Goal: Transaction & Acquisition: Purchase product/service

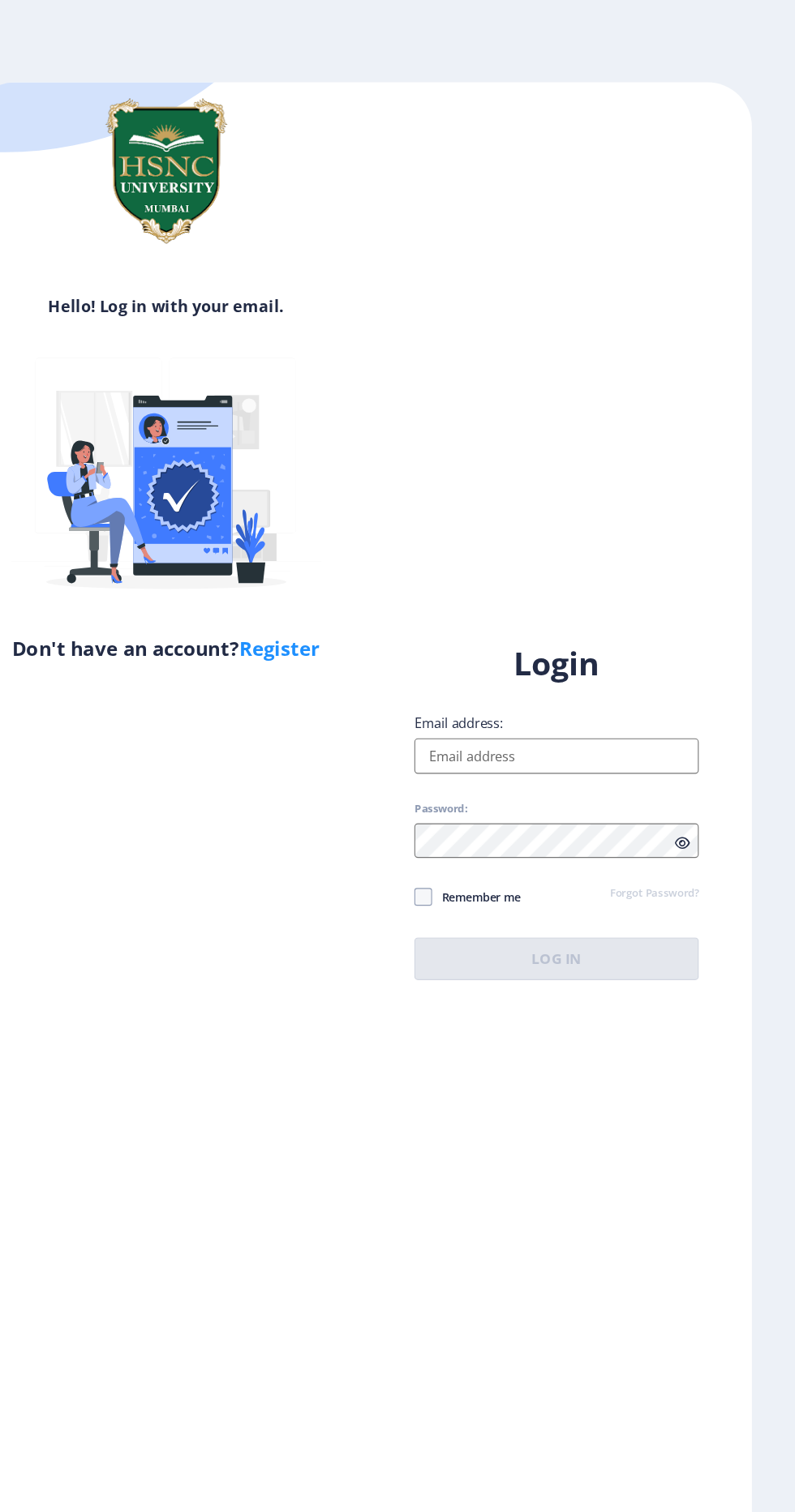
scroll to position [3, 0]
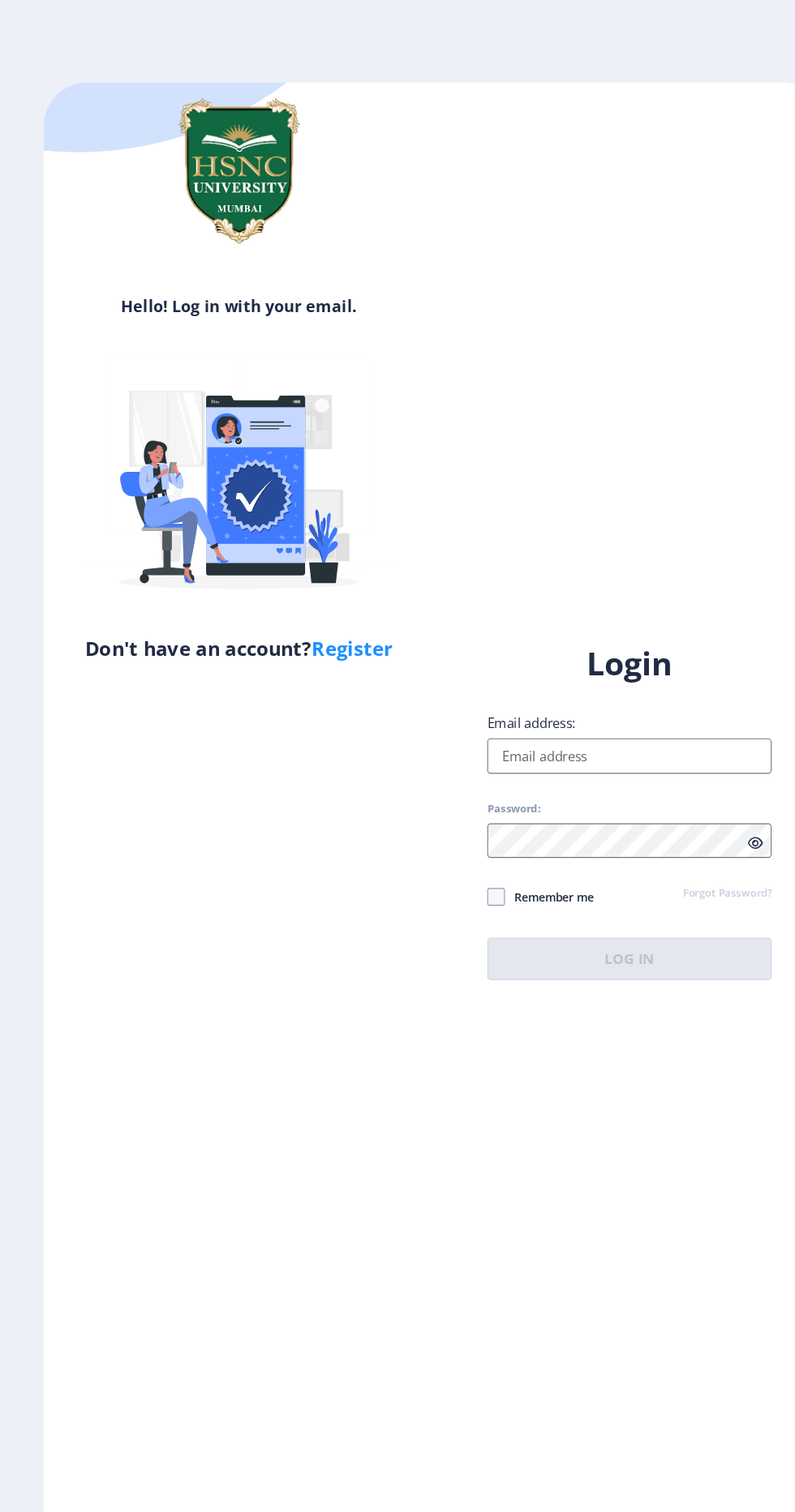
click at [609, 708] on input "Email address:" at bounding box center [576, 693] width 261 height 33
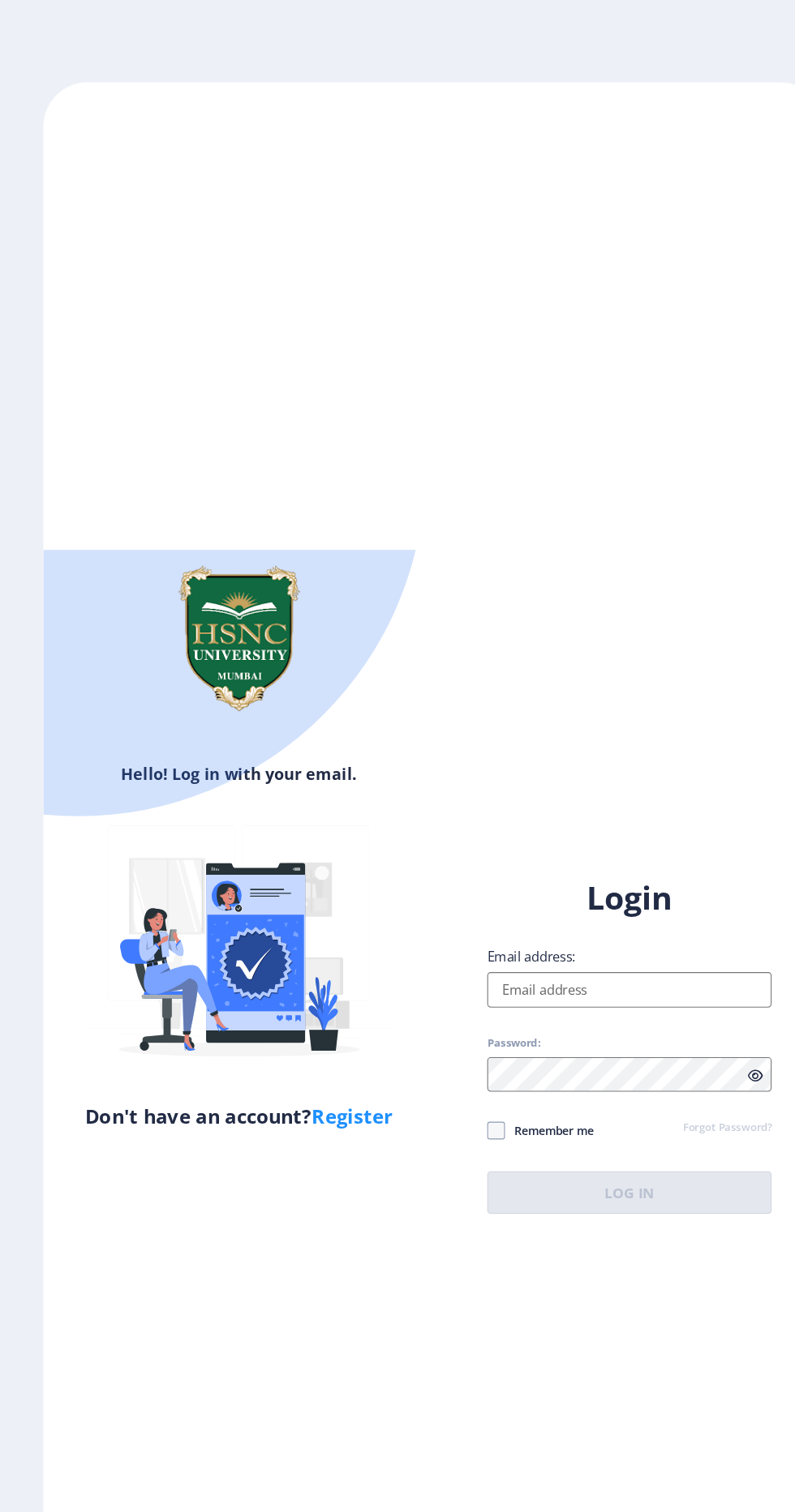
scroll to position [154, 0]
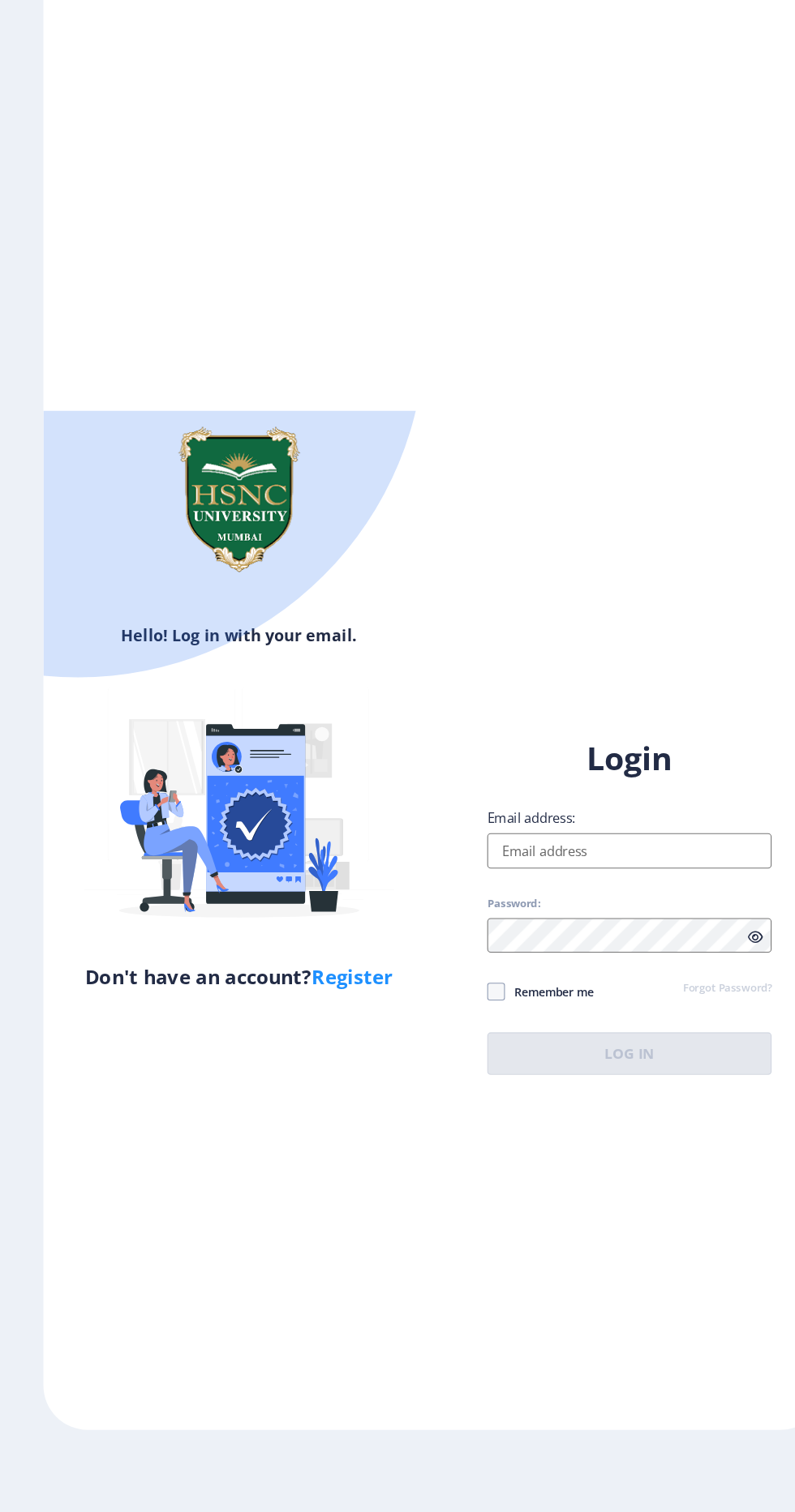
type input "[EMAIL_ADDRESS][DOMAIN_NAME]"
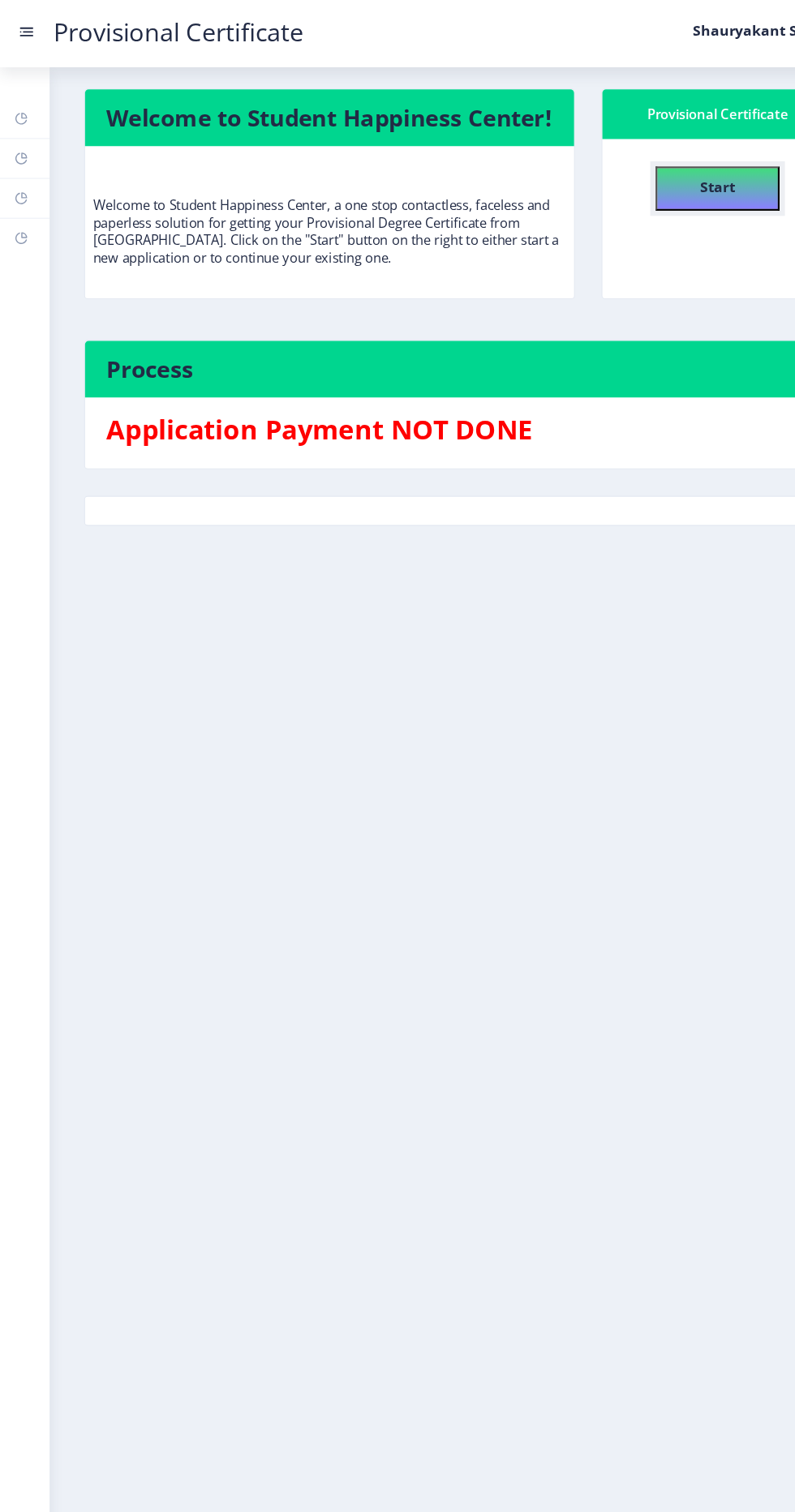
click at [665, 181] on h4 "Start" at bounding box center [657, 170] width 33 height 29
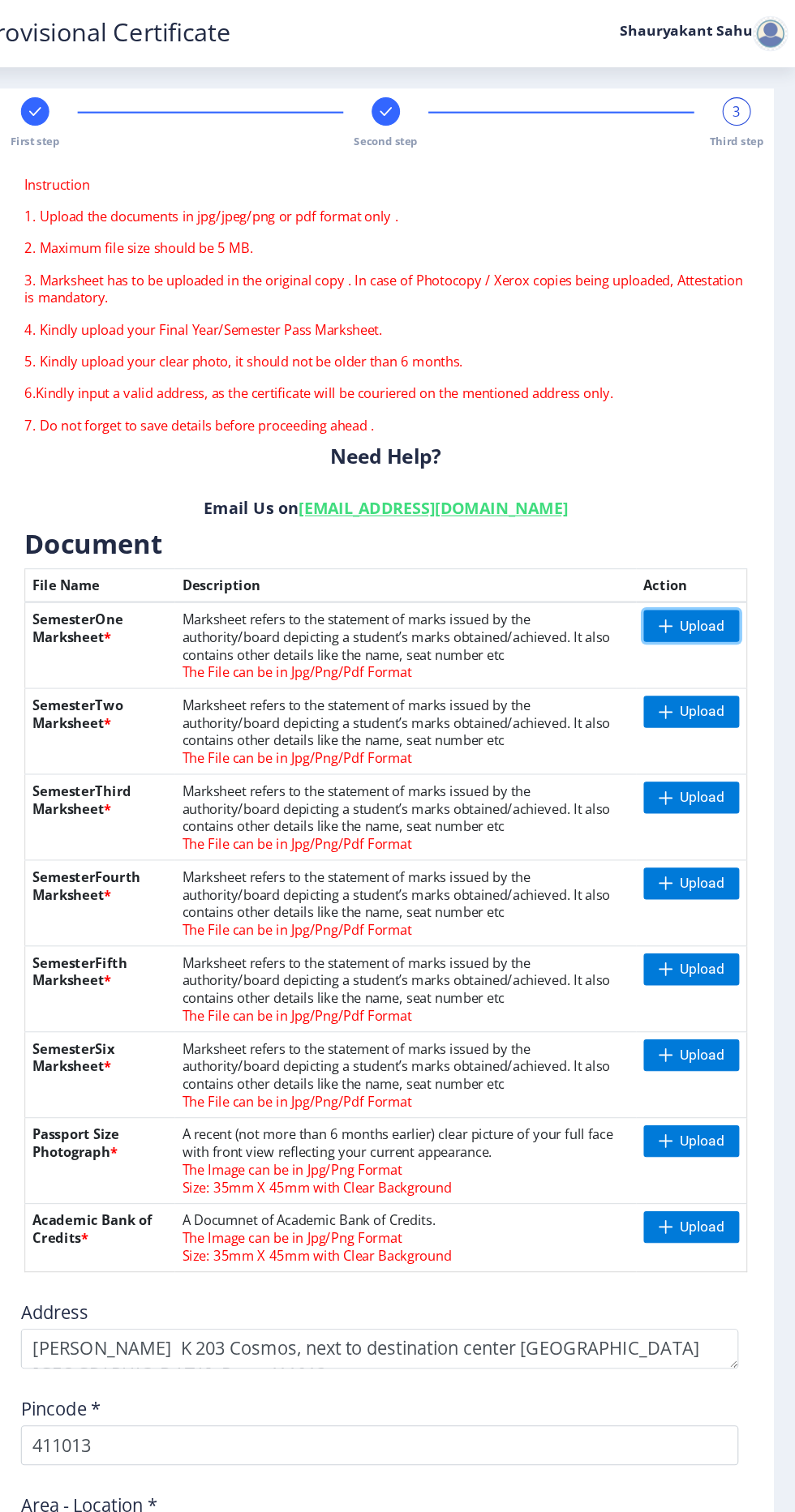
click at [710, 579] on span "Upload" at bounding box center [709, 573] width 40 height 16
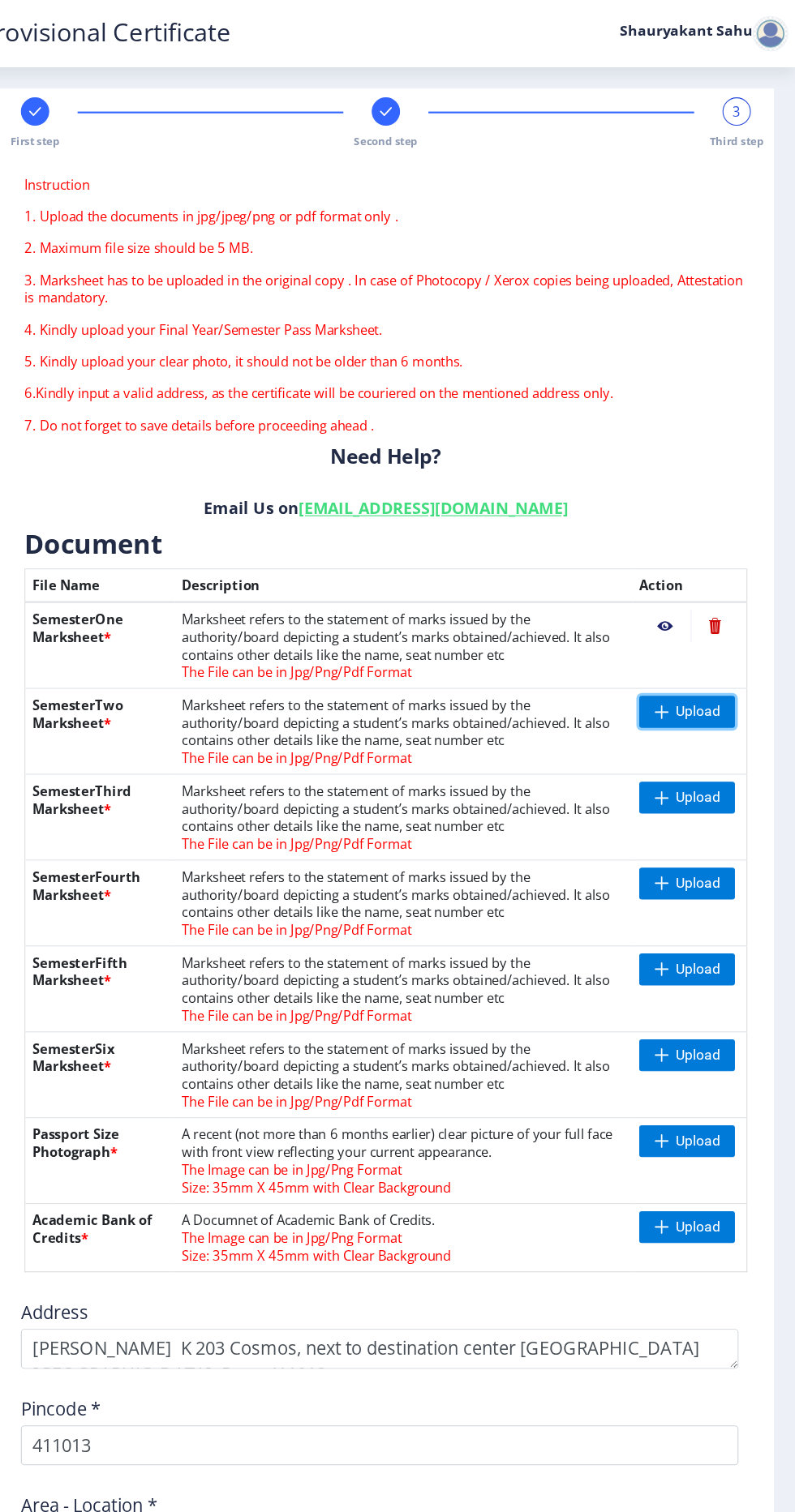
click at [668, 651] on span at bounding box center [672, 652] width 13 height 13
click at [699, 732] on span "Upload" at bounding box center [705, 730] width 40 height 16
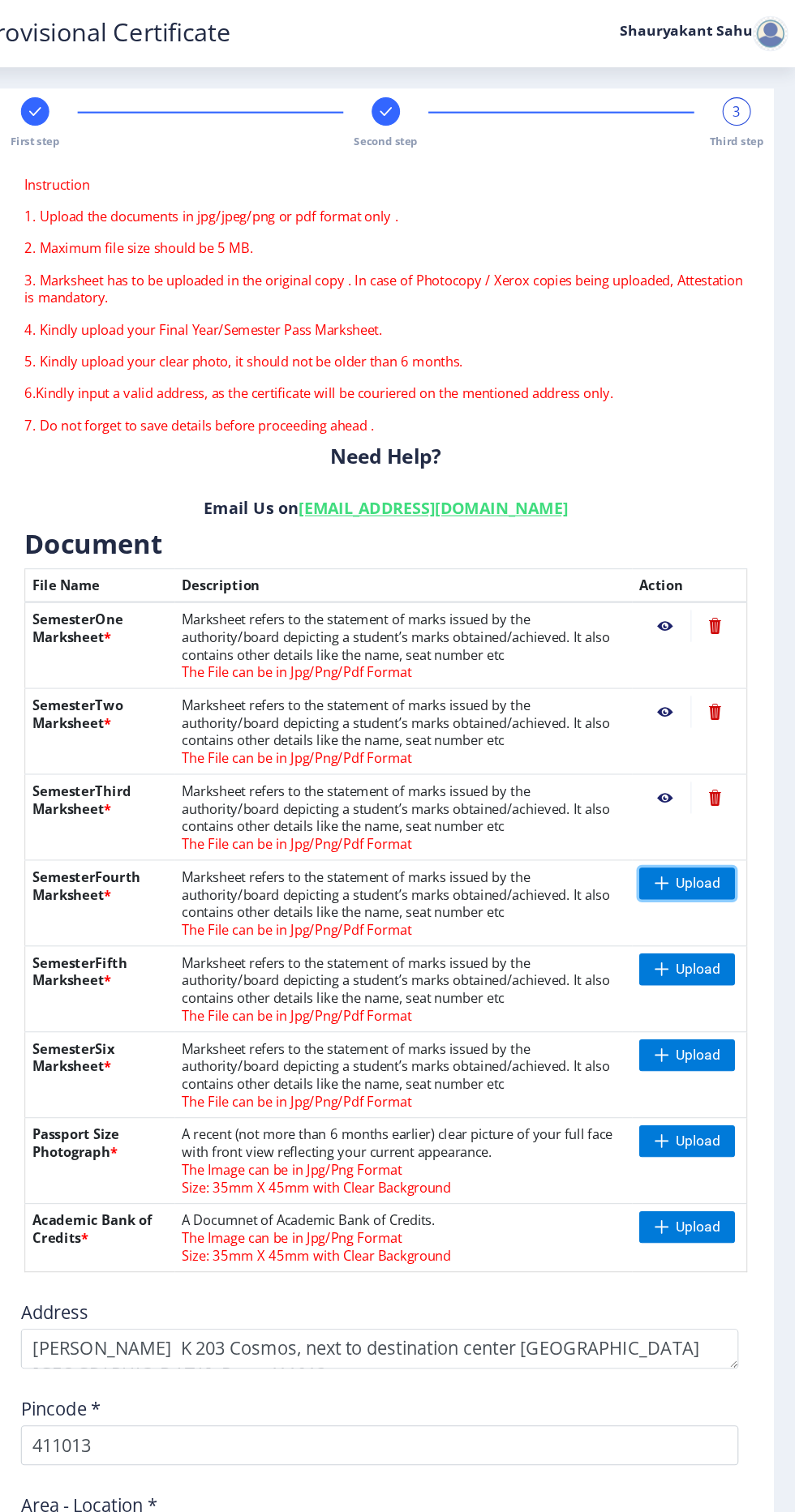
click at [691, 821] on span "Upload" at bounding box center [696, 810] width 87 height 29
click at [696, 891] on span "Upload" at bounding box center [705, 888] width 40 height 16
click at [707, 883] on span "Upload" at bounding box center [705, 888] width 40 height 16
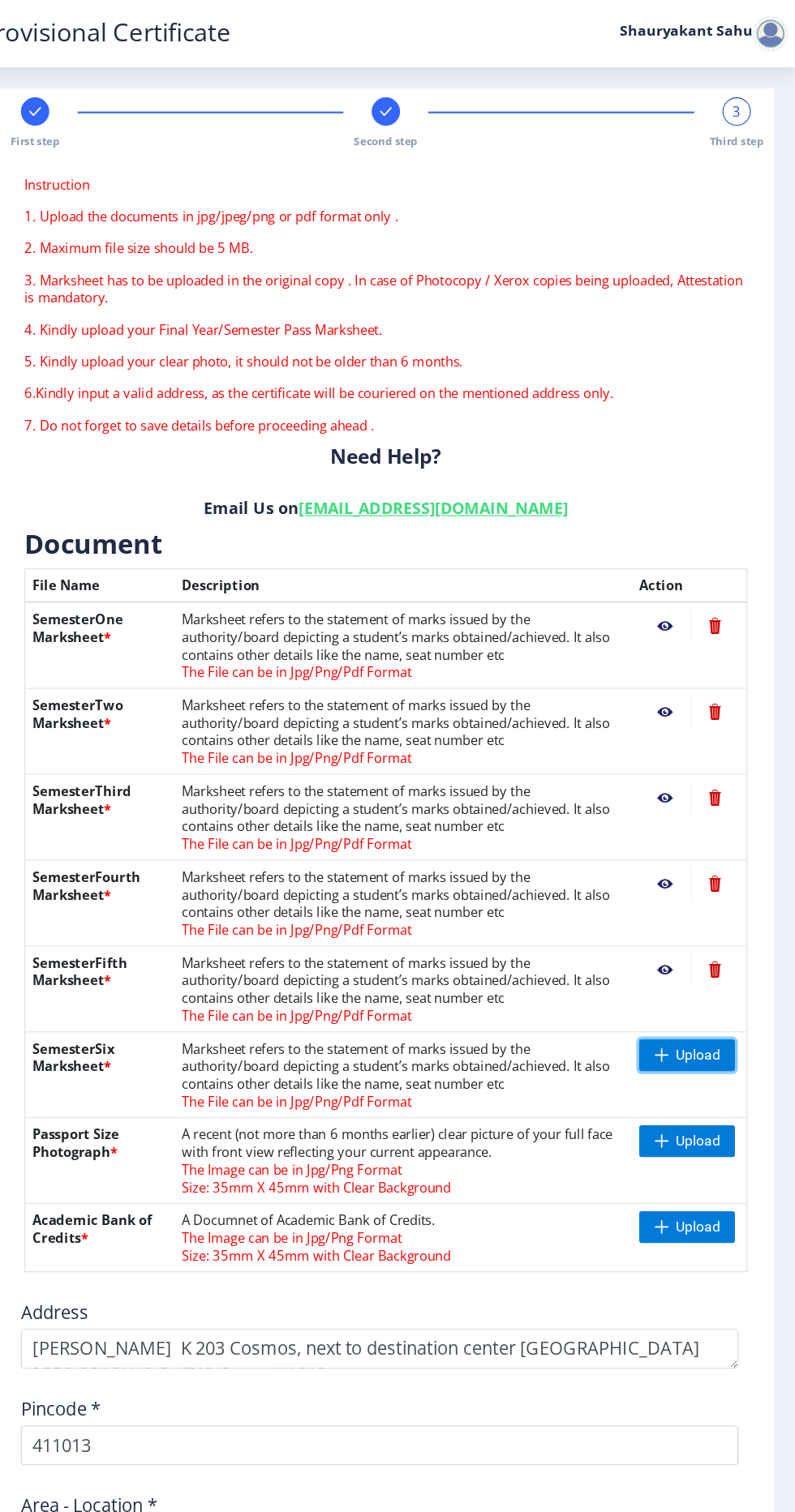
click at [697, 973] on span "Upload" at bounding box center [705, 967] width 40 height 16
click at [702, 1043] on span "Upload" at bounding box center [705, 1045] width 40 height 16
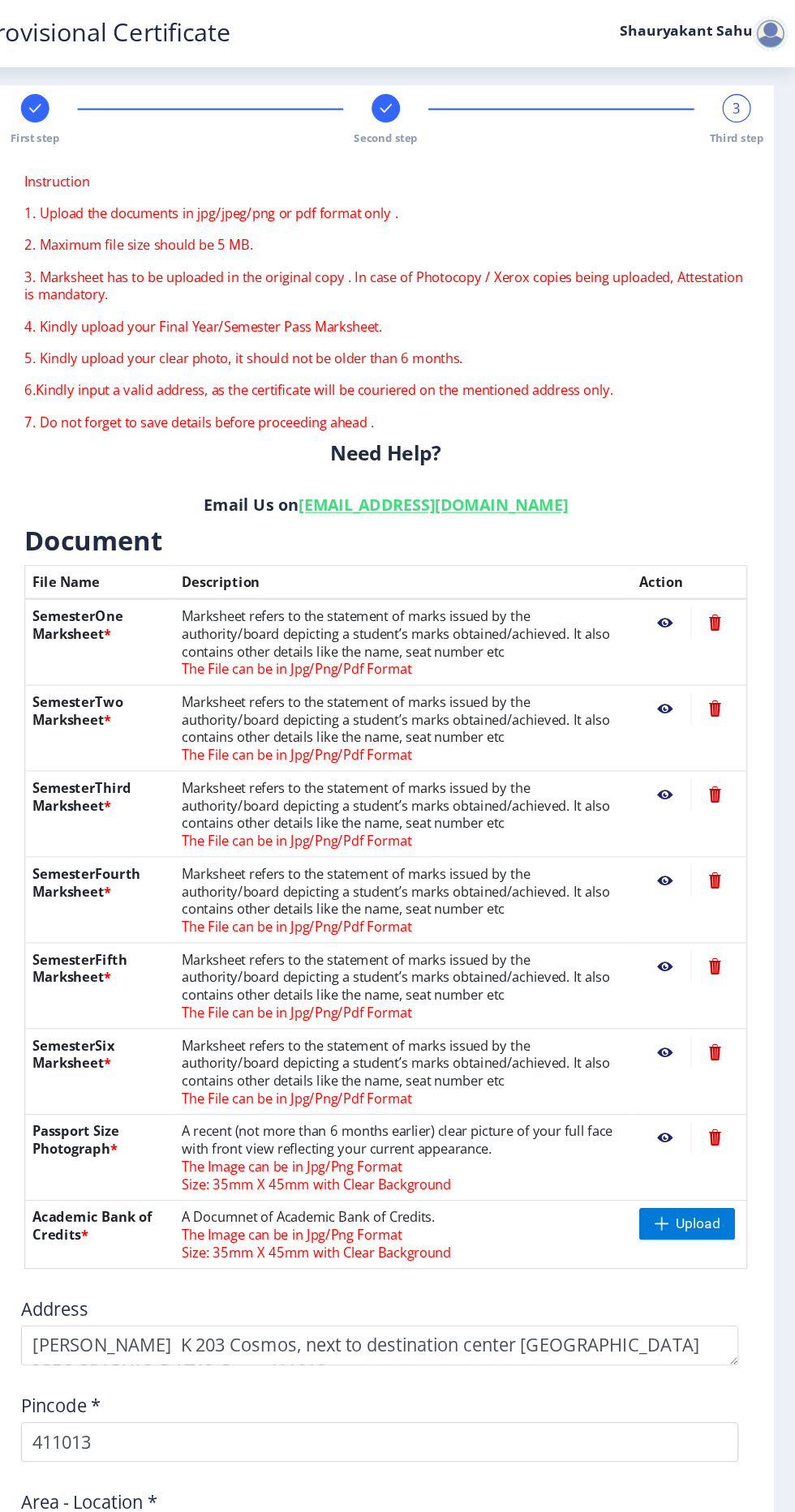
scroll to position [6, 0]
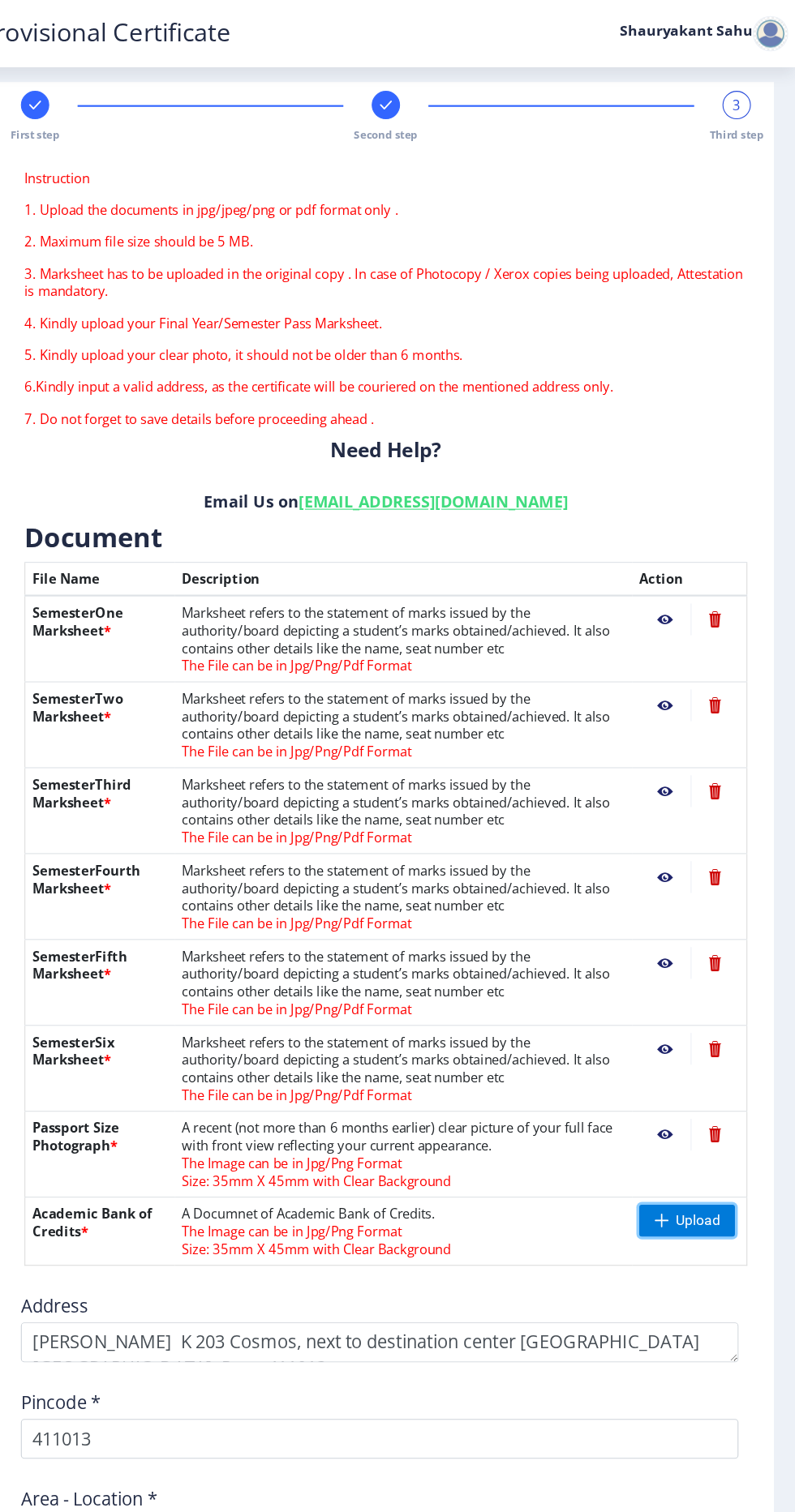
click at [711, 1110] on span "Upload" at bounding box center [705, 1117] width 40 height 16
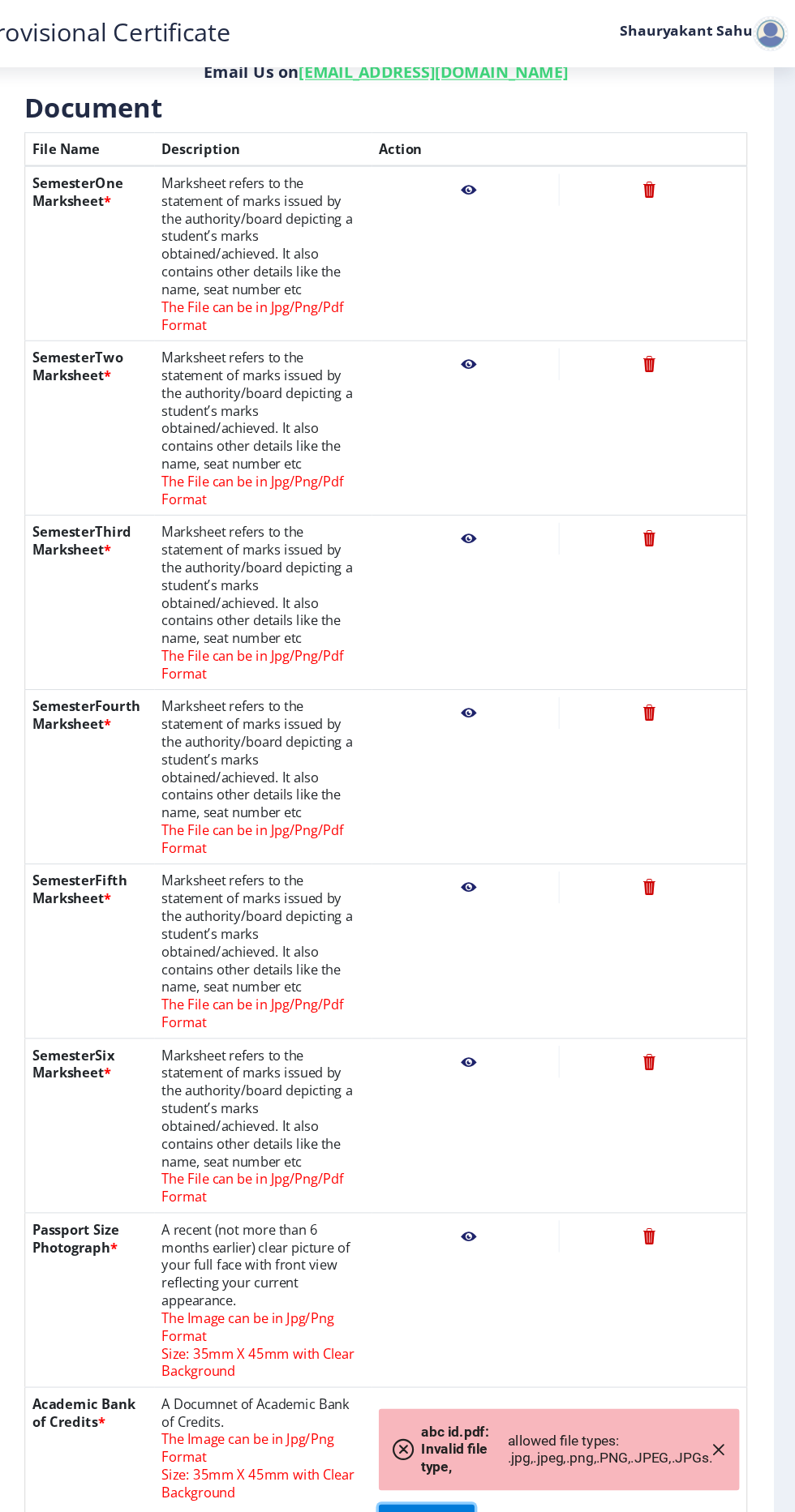
scroll to position [785, 0]
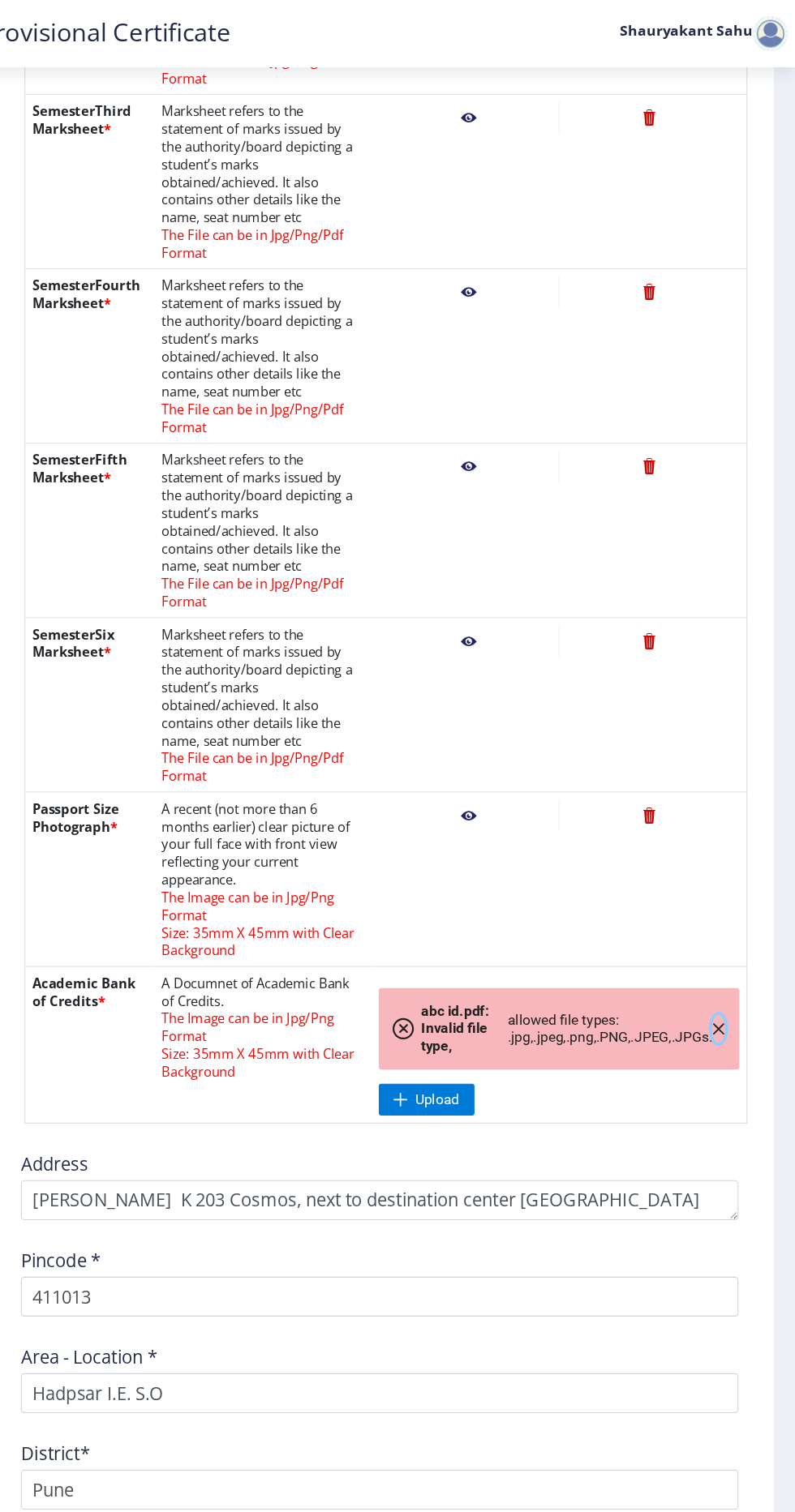
click at [721, 940] on icon "button" at bounding box center [725, 942] width 13 height 13
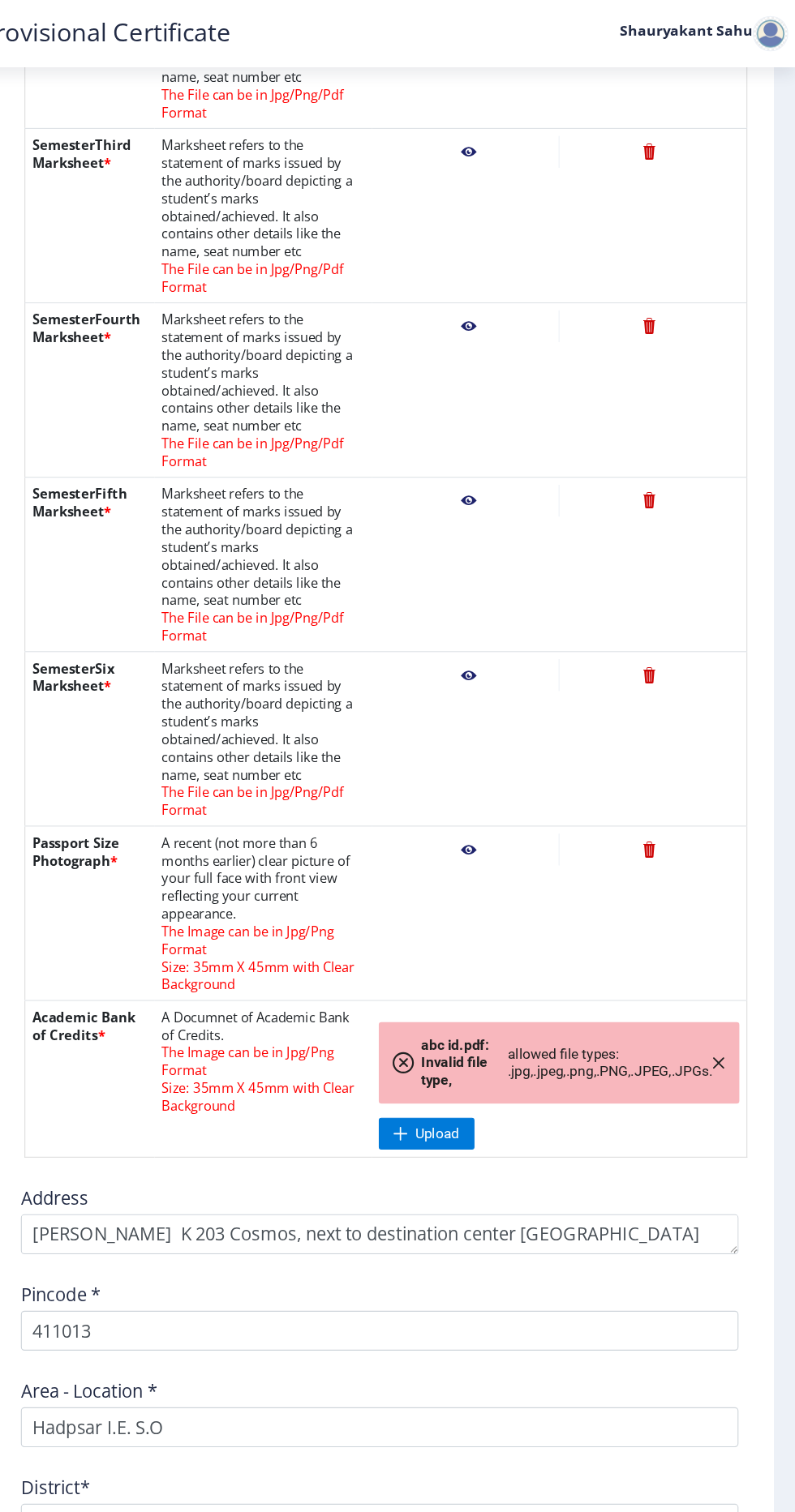
scroll to position [137, 0]
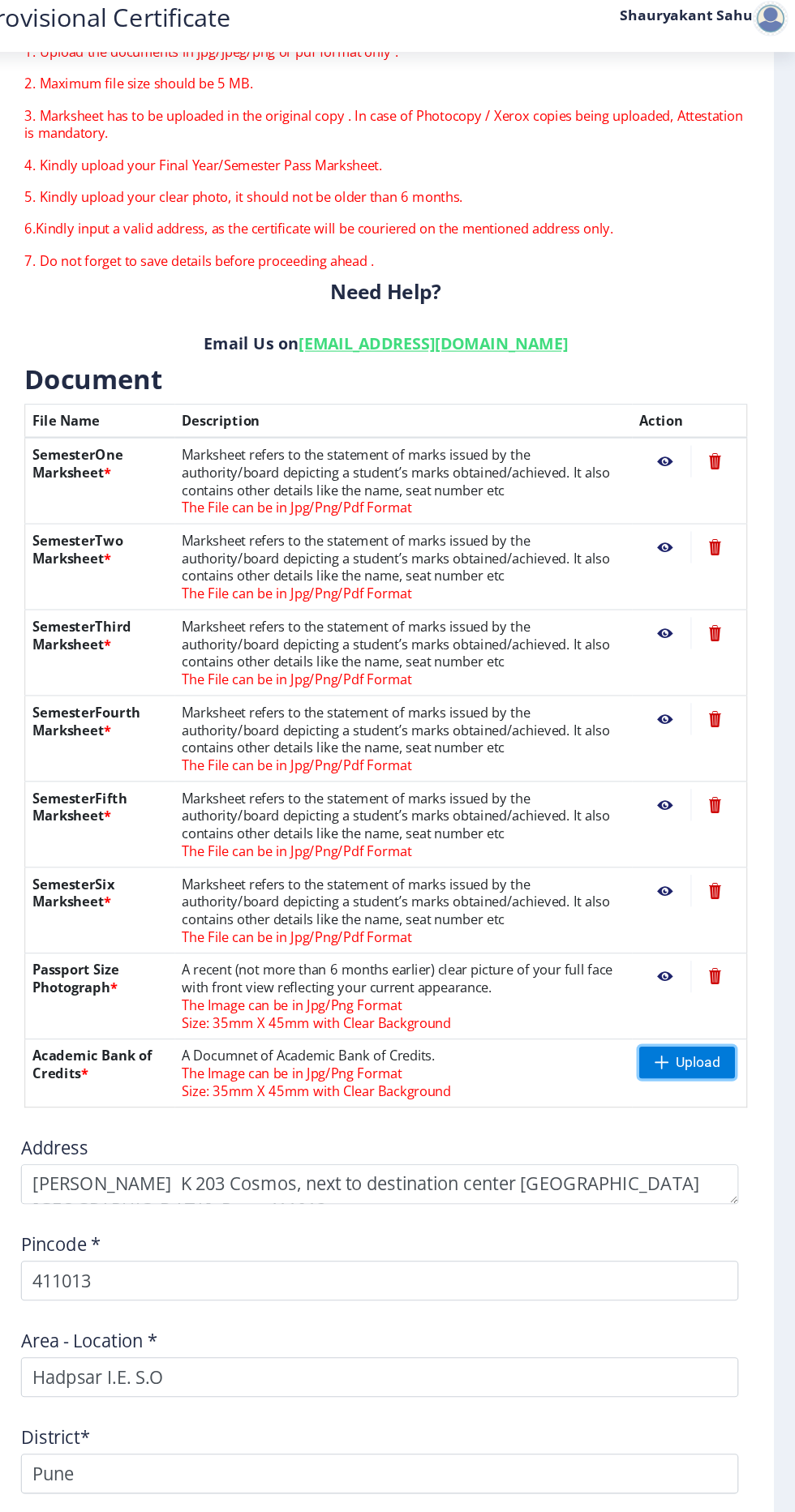
click at [707, 985] on span "Upload" at bounding box center [705, 986] width 40 height 16
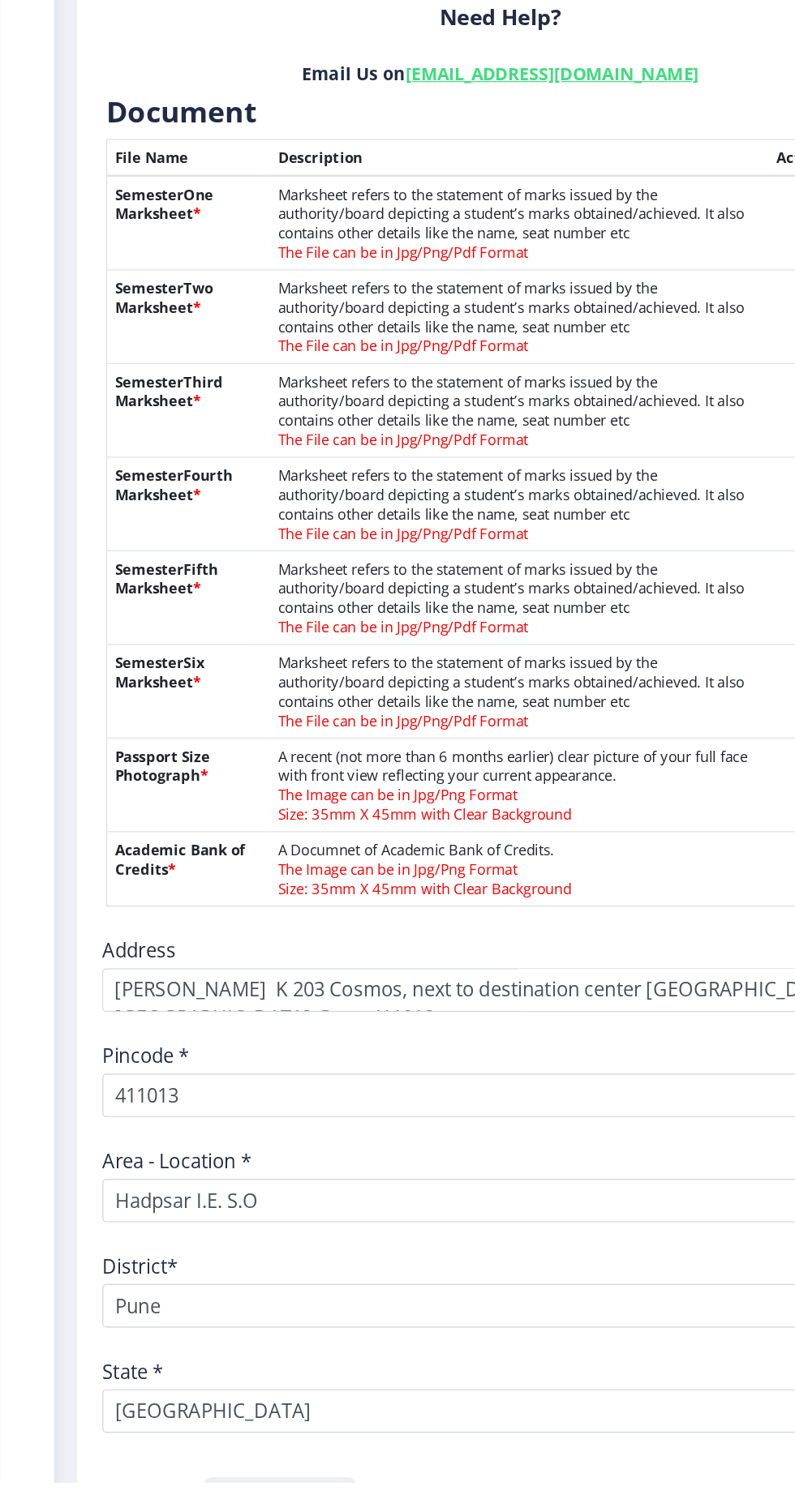
click at [221, 1511] on button "Next & Preview" at bounding box center [234, 1527] width 119 height 31
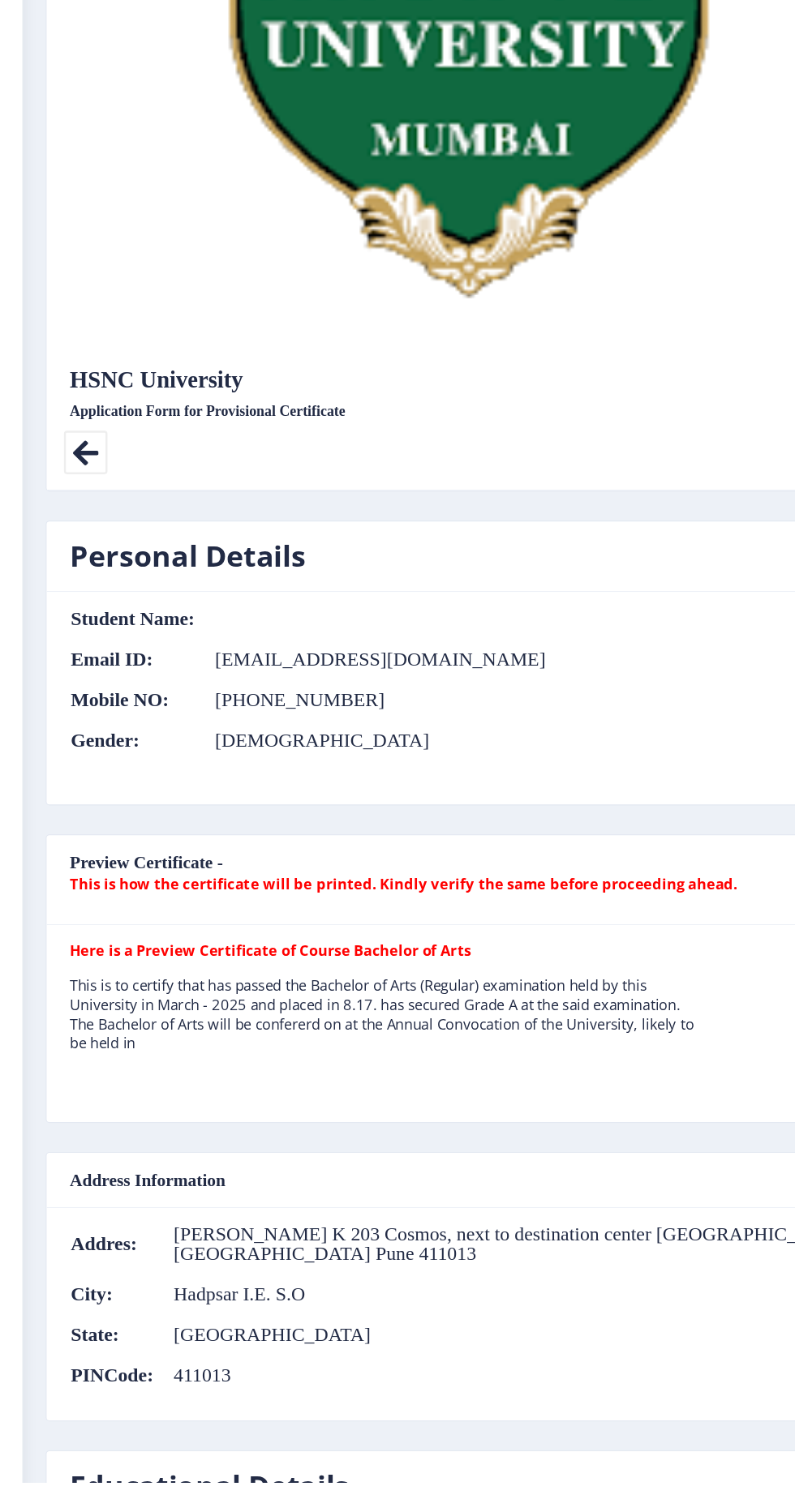
scroll to position [190, 0]
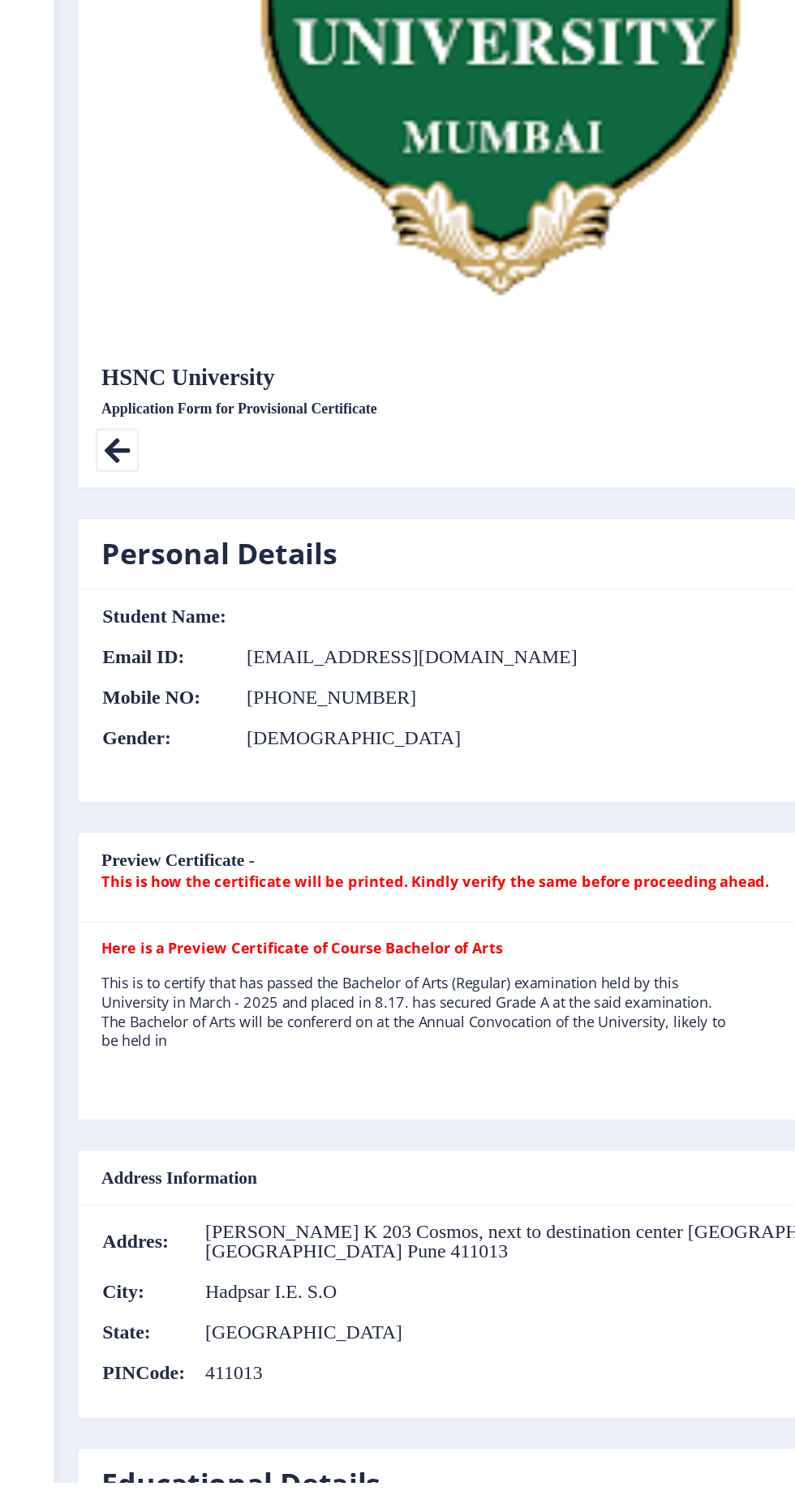
click at [455, 1019] on nb-card-header "Preview Certificate - This is how the certificate will be printed. Kindly verif…" at bounding box center [420, 1004] width 708 height 75
click at [117, 990] on nb-card-header "Preview Certificate - This is how the certificate will be printed. Kindly verif…" at bounding box center [420, 1004] width 708 height 75
click at [161, 972] on nb-card-header "Preview Certificate - This is how the certificate will be printed. Kindly verif…" at bounding box center [420, 1004] width 708 height 75
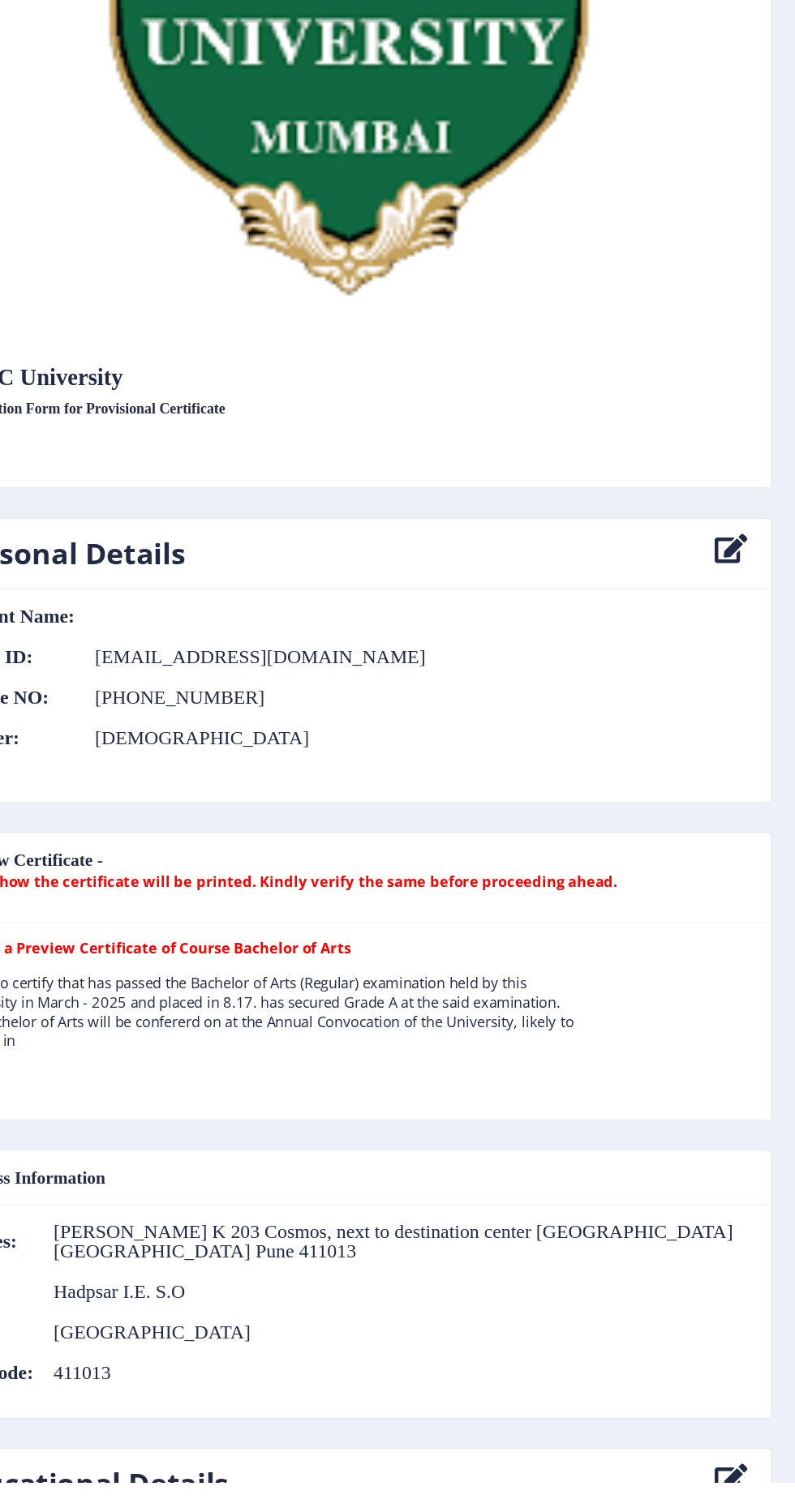
click at [618, 1133] on div "Here is a Preview Certificate of Course Bachelor of Arts This is to certify tha…" at bounding box center [419, 1124] width 694 height 140
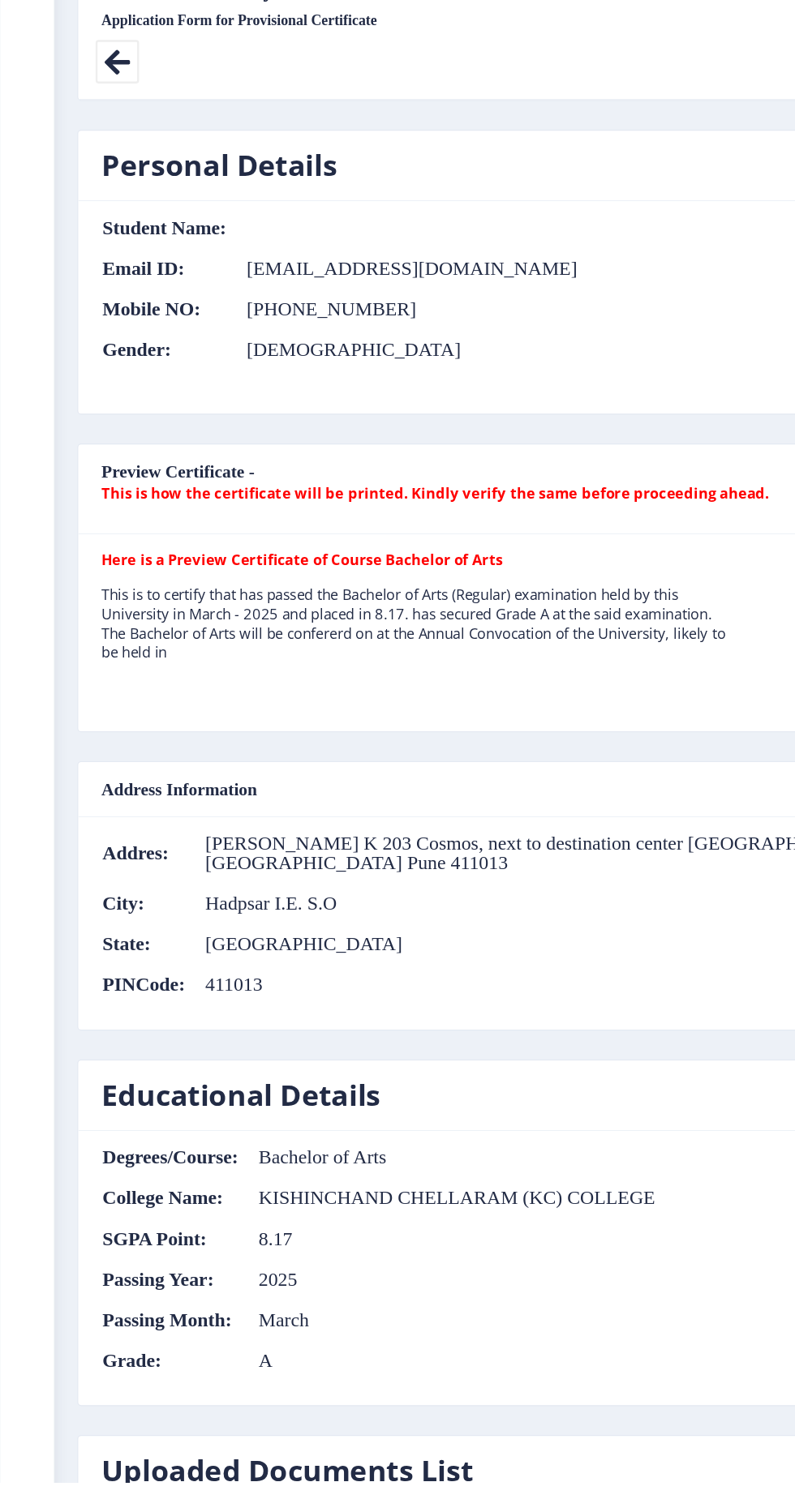
scroll to position [577, 0]
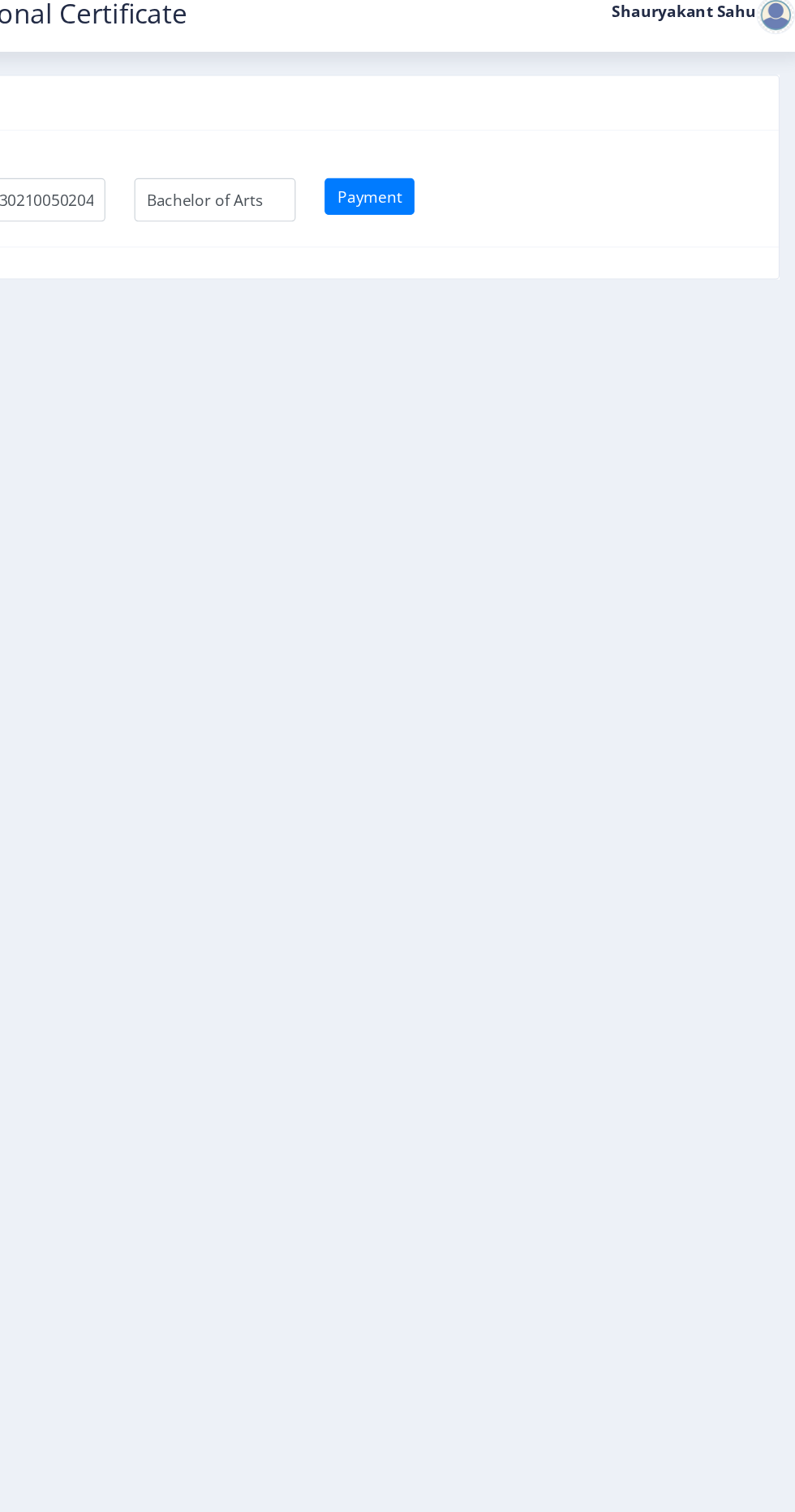
scroll to position [8, 0]
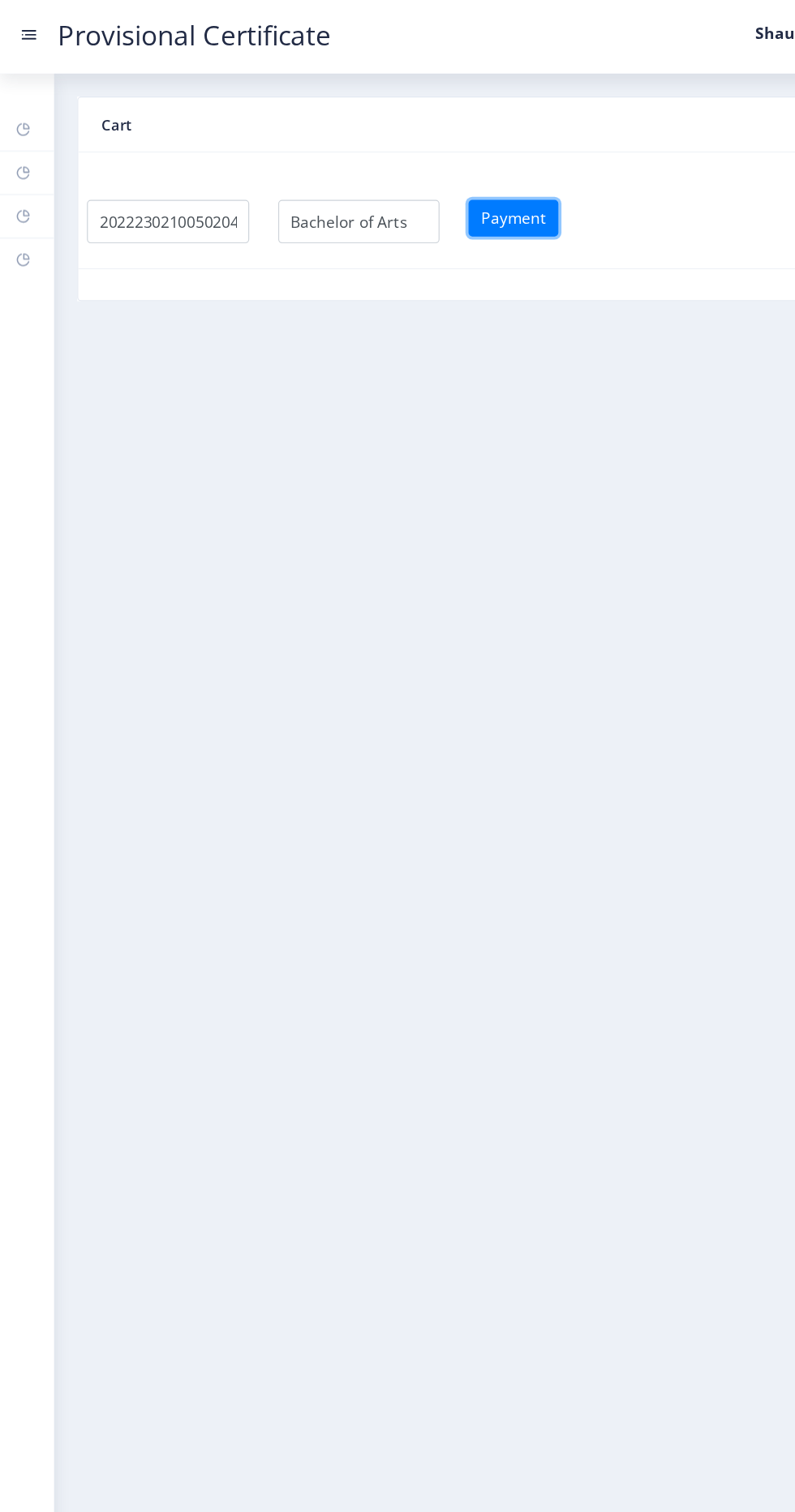
click at [469, 168] on button "Payment" at bounding box center [431, 184] width 75 height 31
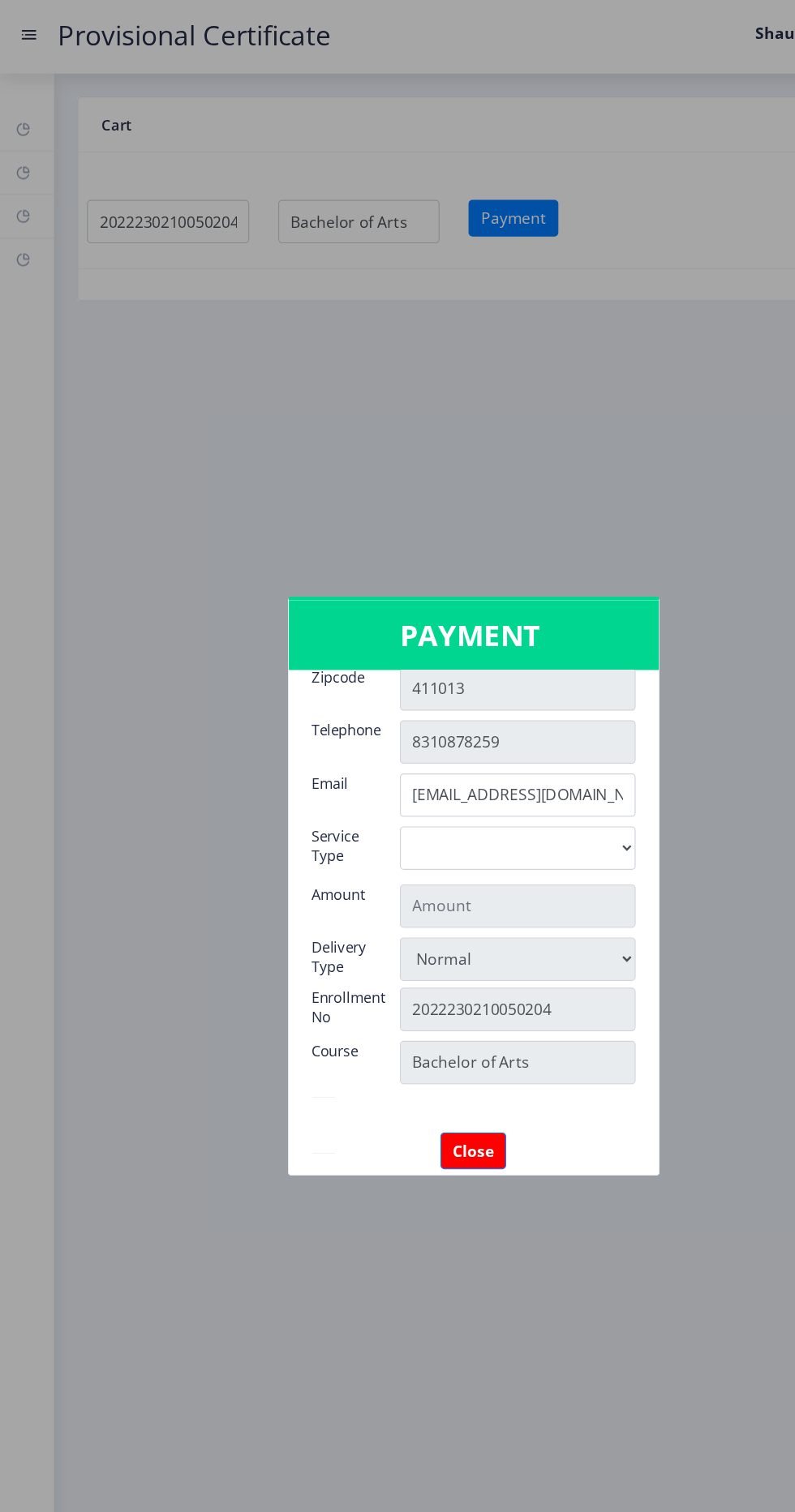
scroll to position [200, 0]
click at [485, 717] on select "Digital" at bounding box center [434, 714] width 198 height 37
select select "old"
click at [335, 696] on select "Digital" at bounding box center [434, 714] width 198 height 37
type input "795"
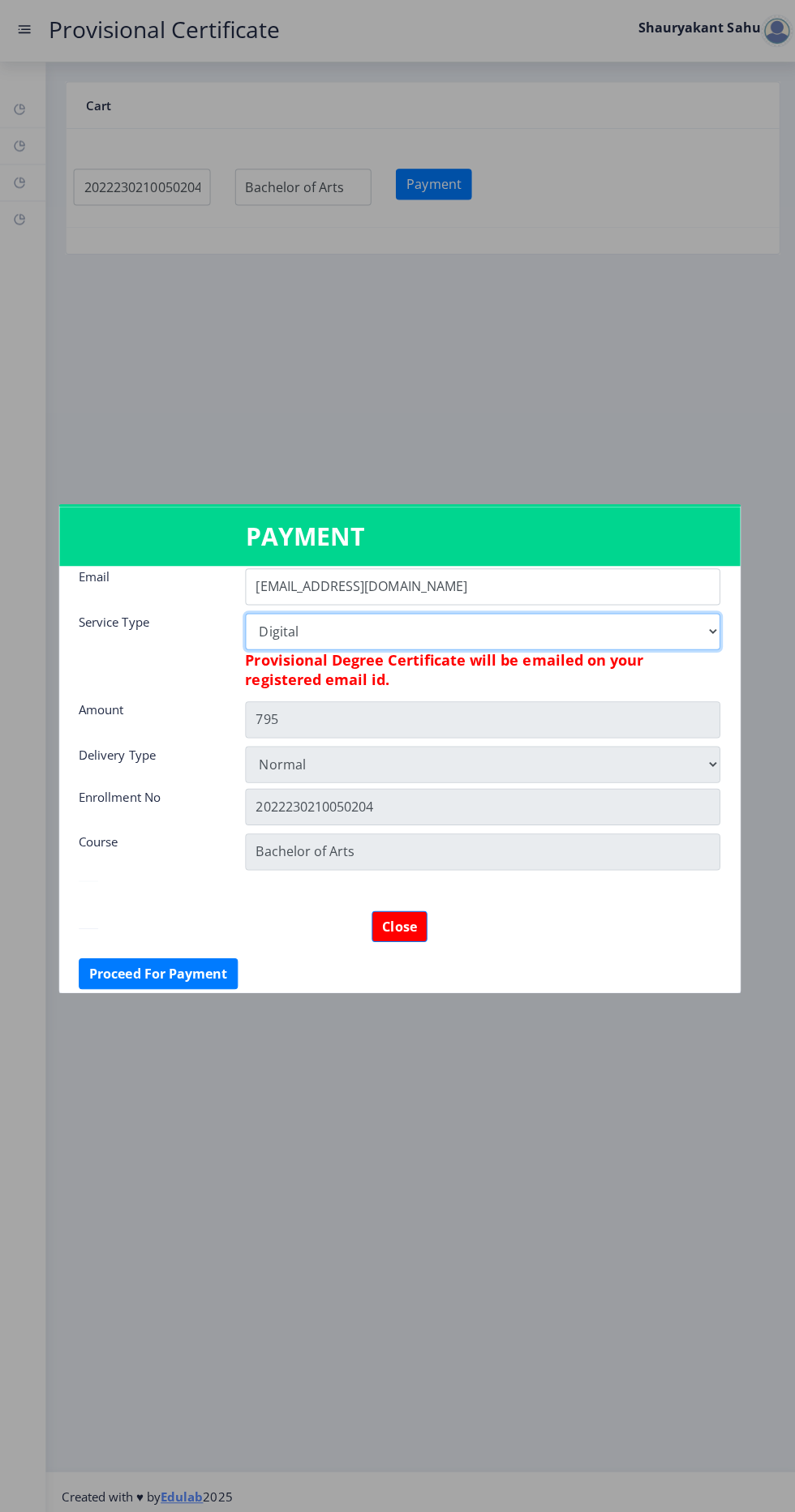
scroll to position [294, 0]
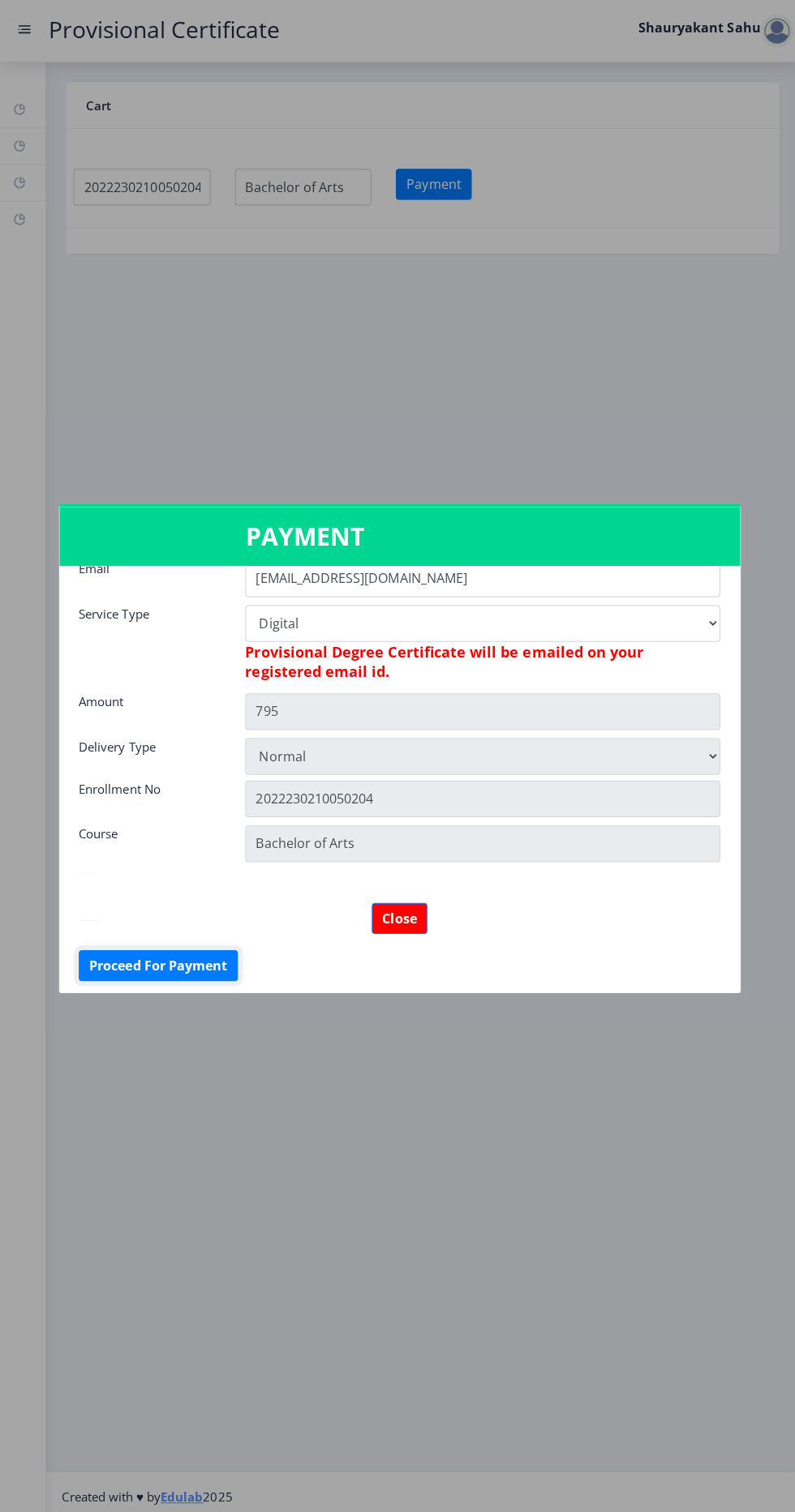
click at [150, 959] on button "Proceed For Payment" at bounding box center [158, 961] width 158 height 31
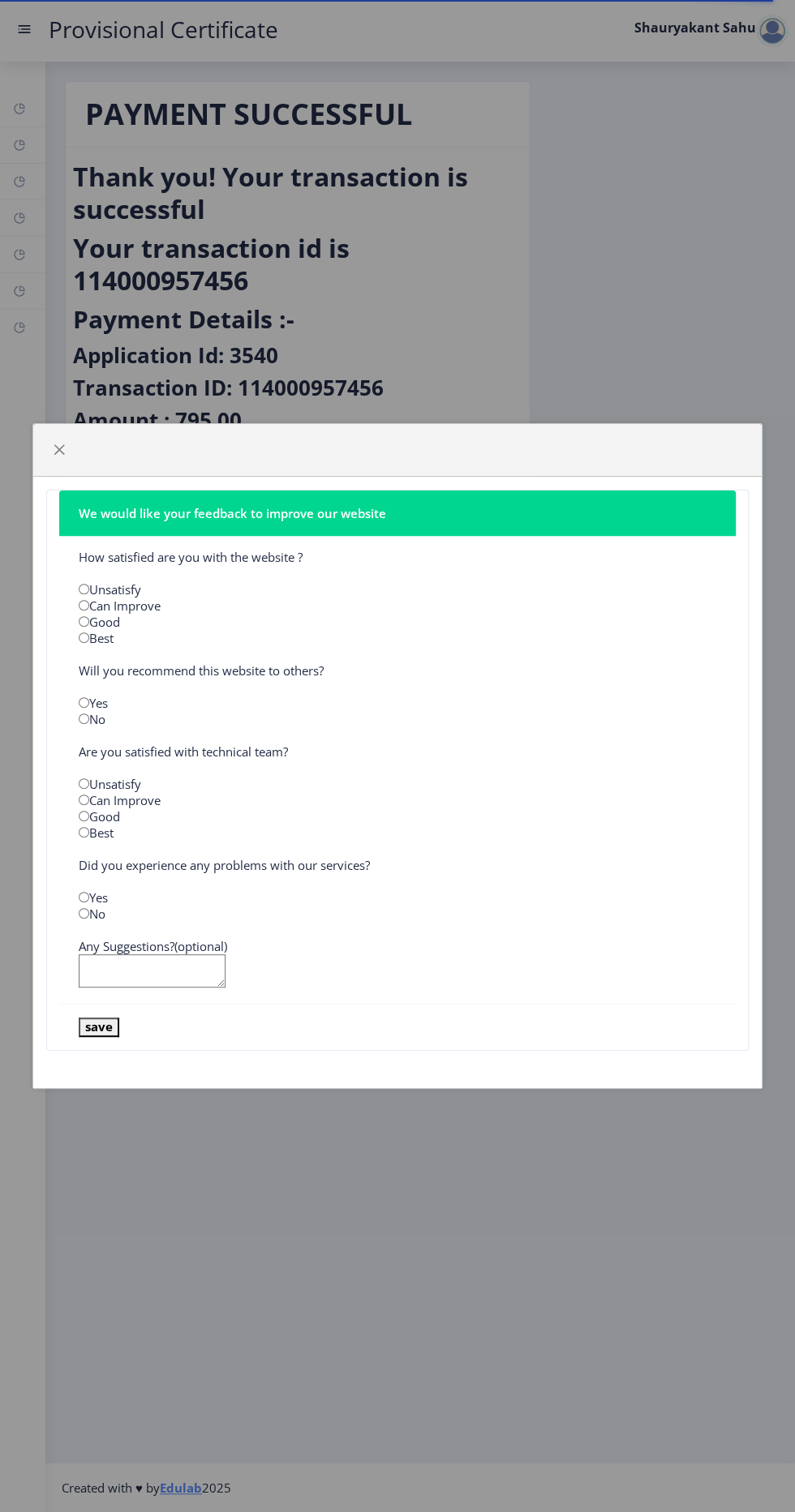
click at [88, 704] on input "radio" at bounding box center [84, 702] width 10 height 10
radio input "true"
click at [98, 1028] on button "save" at bounding box center [99, 1027] width 40 height 19
click at [54, 454] on span "button" at bounding box center [58, 449] width 13 height 13
